Goal: Check status: Check status

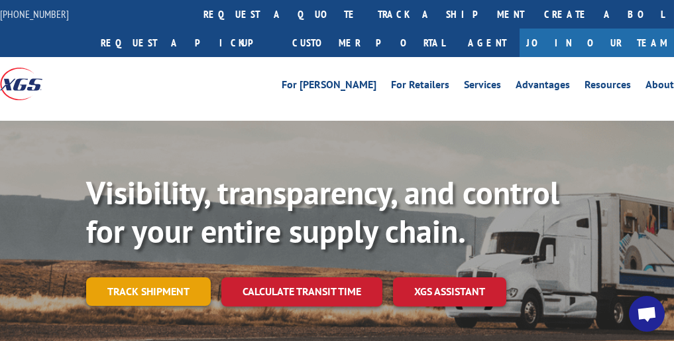
click at [158, 288] on link "Track shipment" at bounding box center [148, 291] width 125 height 28
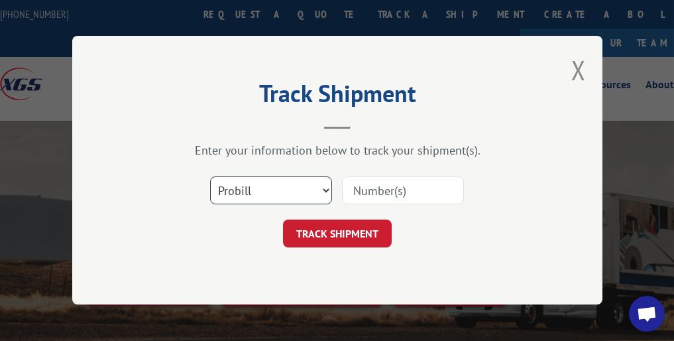
drag, startPoint x: 327, startPoint y: 189, endPoint x: 275, endPoint y: 198, distance: 52.4
click at [327, 190] on select "Select category... Probill BOL PO" at bounding box center [271, 191] width 122 height 28
select select "bol"
click at [210, 177] on select "Select category... Probill BOL PO" at bounding box center [271, 191] width 122 height 28
click at [376, 194] on input at bounding box center [403, 191] width 122 height 28
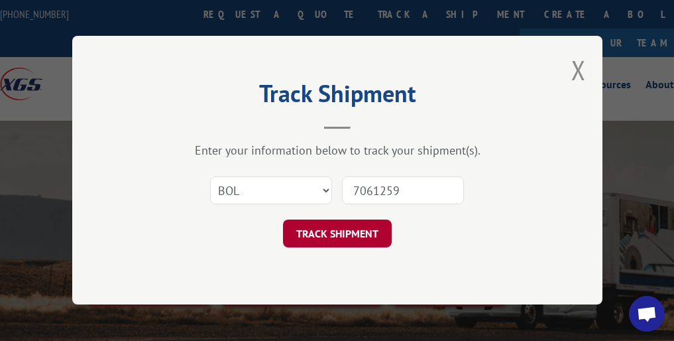
type input "7061259"
click at [382, 233] on button "TRACK SHIPMENT" at bounding box center [337, 234] width 109 height 28
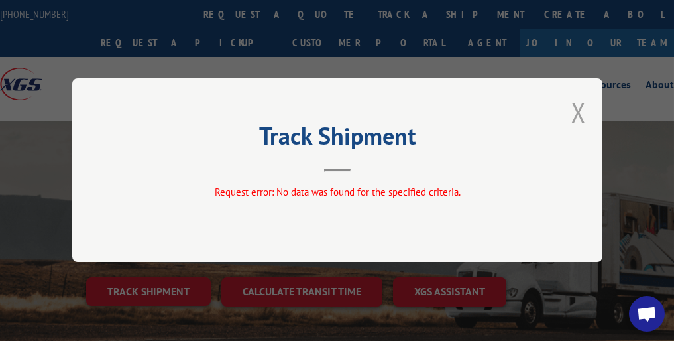
click at [578, 111] on button "Close modal" at bounding box center [578, 112] width 15 height 35
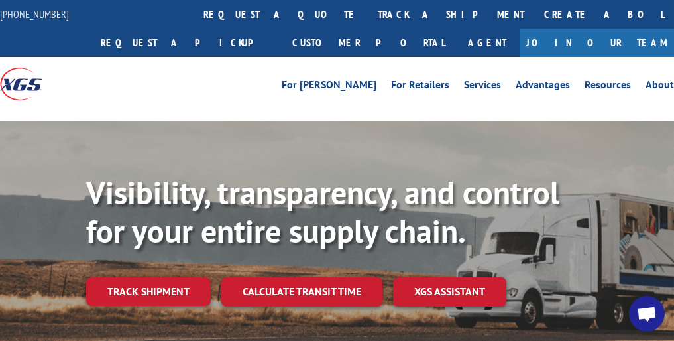
click at [129, 292] on link "Track shipment" at bounding box center [148, 291] width 125 height 28
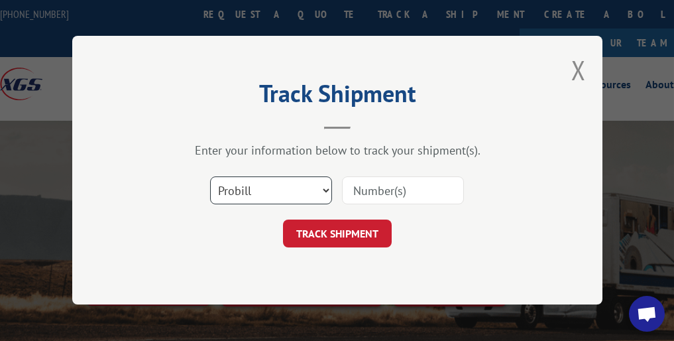
click at [325, 189] on select "Select category... Probill BOL PO" at bounding box center [271, 191] width 122 height 28
select select "bol"
click at [210, 177] on select "Select category... Probill BOL PO" at bounding box center [271, 191] width 122 height 28
drag, startPoint x: 361, startPoint y: 186, endPoint x: 278, endPoint y: 158, distance: 87.8
click at [361, 186] on input at bounding box center [403, 191] width 122 height 28
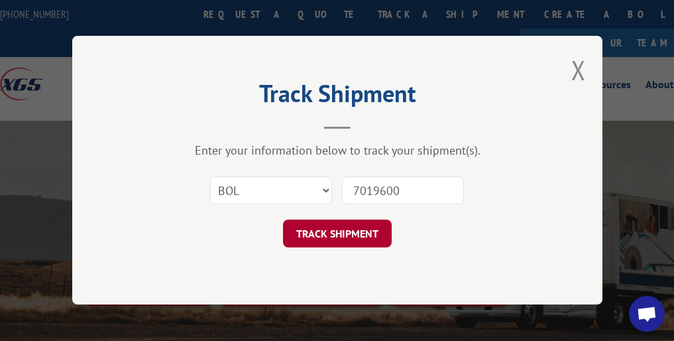
type input "7019600"
click at [345, 225] on button "TRACK SHIPMENT" at bounding box center [337, 234] width 109 height 28
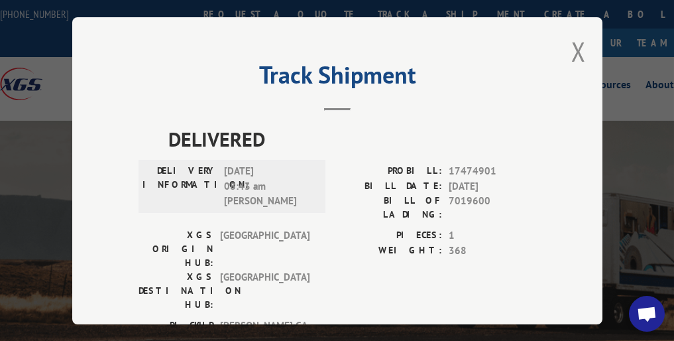
click at [568, 47] on div "Track Shipment DELIVERED DELIVERY INFORMATION: [DATE] 08:43 am [PERSON_NAME]: 1…" at bounding box center [337, 170] width 530 height 307
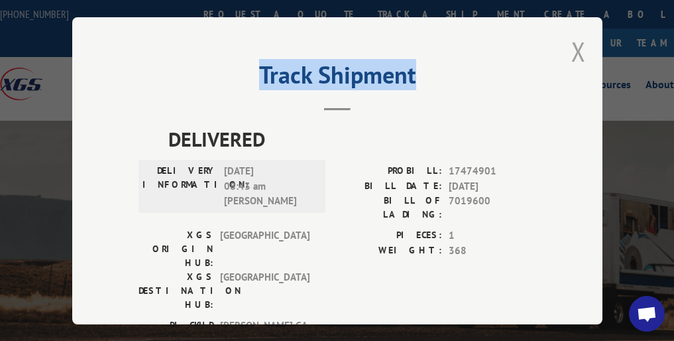
click at [576, 42] on button "Close modal" at bounding box center [578, 51] width 15 height 35
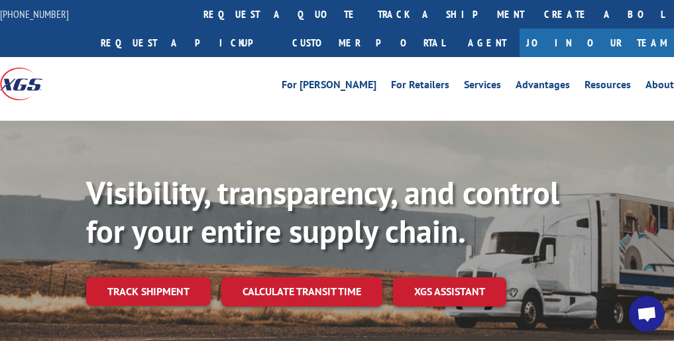
click at [129, 300] on link "Track shipment" at bounding box center [148, 291] width 125 height 28
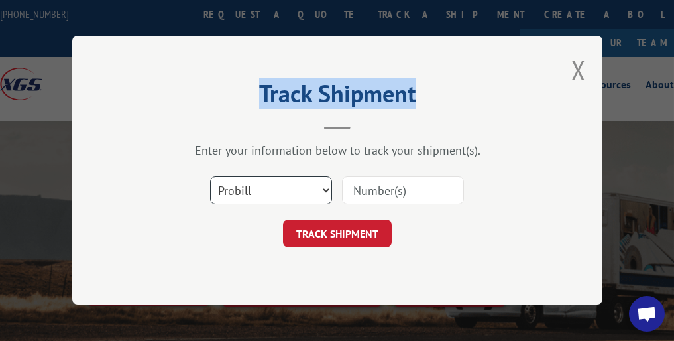
click at [325, 188] on select "Select category... Probill BOL PO" at bounding box center [271, 191] width 122 height 28
select select "bol"
click at [210, 177] on select "Select category... Probill BOL PO" at bounding box center [271, 191] width 122 height 28
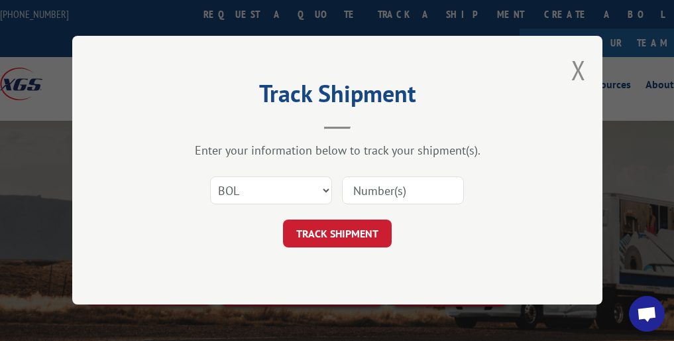
click at [373, 186] on input at bounding box center [403, 191] width 122 height 28
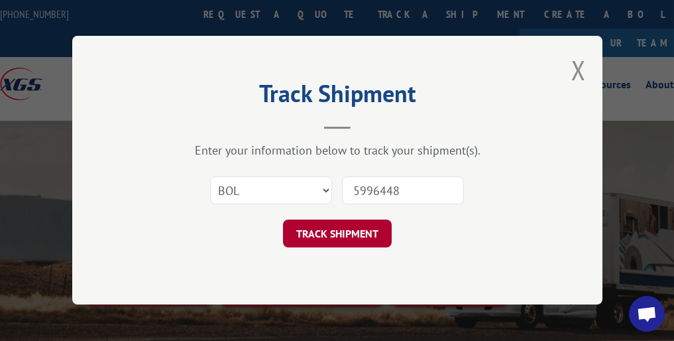
type input "5996448"
click at [349, 221] on button "TRACK SHIPMENT" at bounding box center [337, 234] width 109 height 28
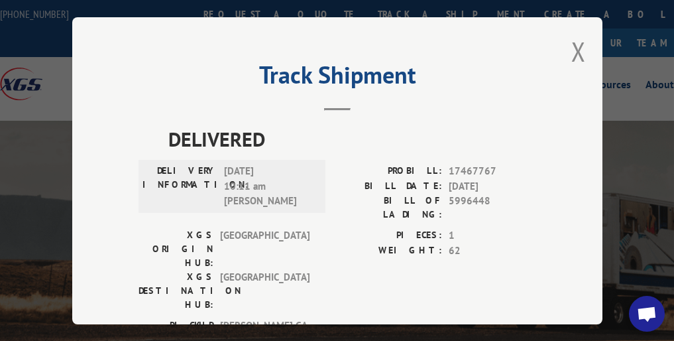
drag, startPoint x: 570, startPoint y: 38, endPoint x: 585, endPoint y: 1, distance: 40.1
click at [571, 37] on button "Close modal" at bounding box center [578, 51] width 15 height 35
